Goal: Register for event/course

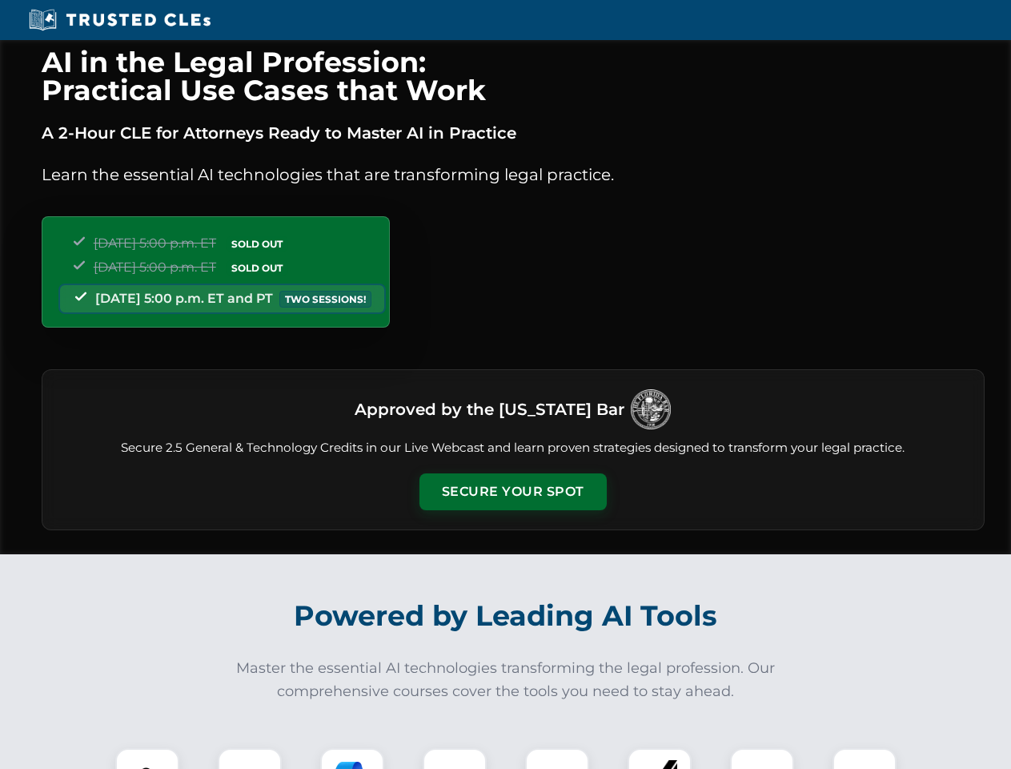
click at [512, 492] on button "Secure Your Spot" at bounding box center [513, 491] width 187 height 37
click at [147, 758] on img at bounding box center [147, 780] width 46 height 46
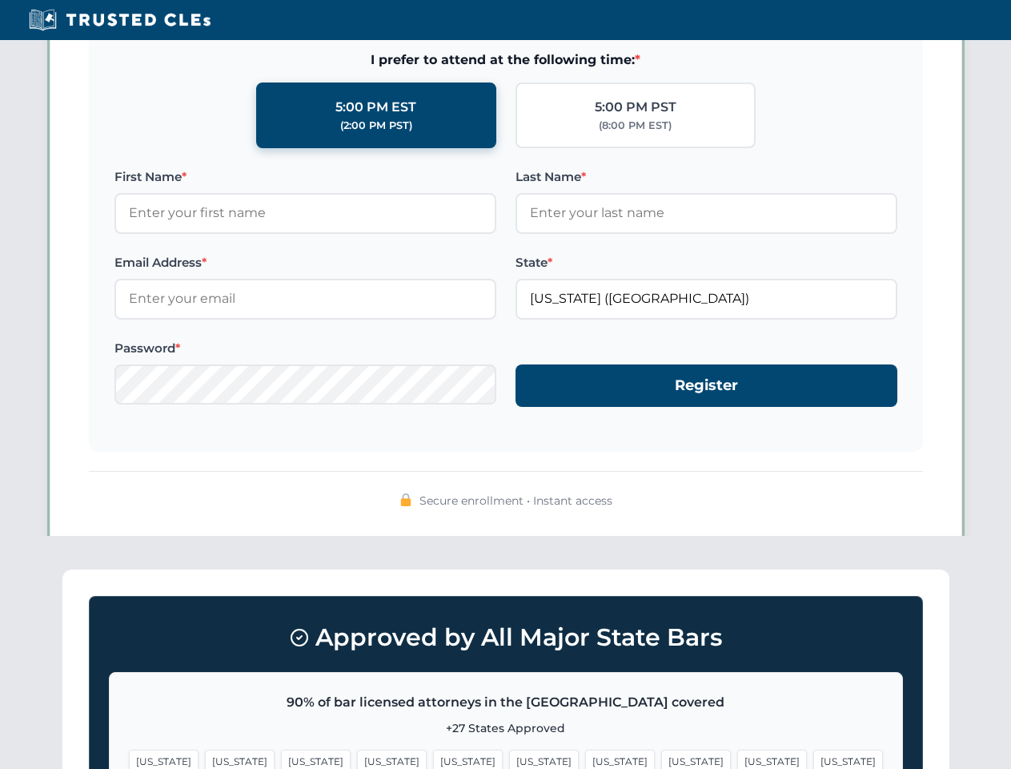
click at [585, 758] on span "[US_STATE]" at bounding box center [620, 760] width 70 height 23
click at [737, 758] on span "[US_STATE]" at bounding box center [772, 760] width 70 height 23
